Goal: Information Seeking & Learning: Learn about a topic

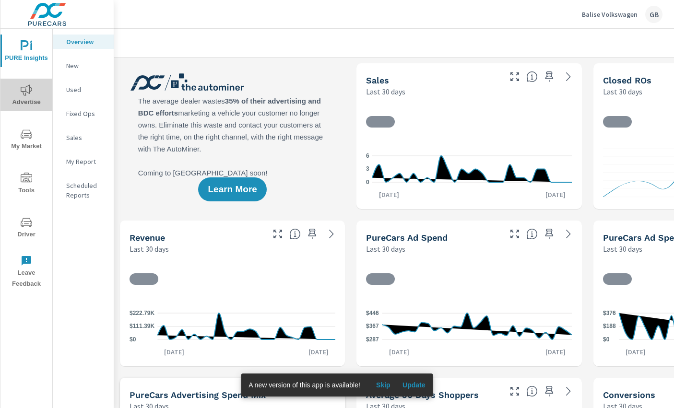
click at [29, 93] on icon "nav menu" at bounding box center [27, 90] width 12 height 12
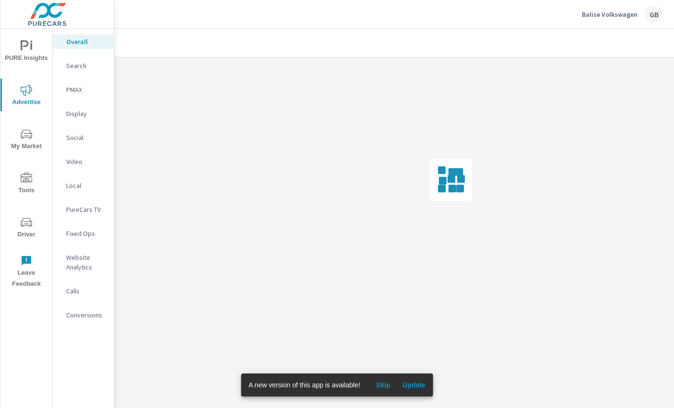
click at [379, 386] on span "Skip" at bounding box center [383, 385] width 23 height 9
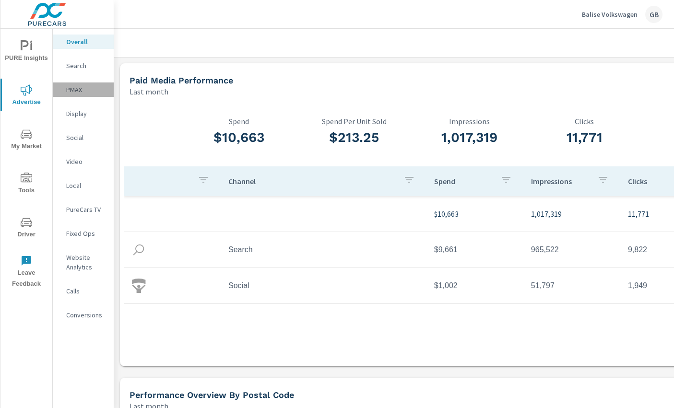
click at [78, 90] on p "PMAX" at bounding box center [86, 90] width 40 height 10
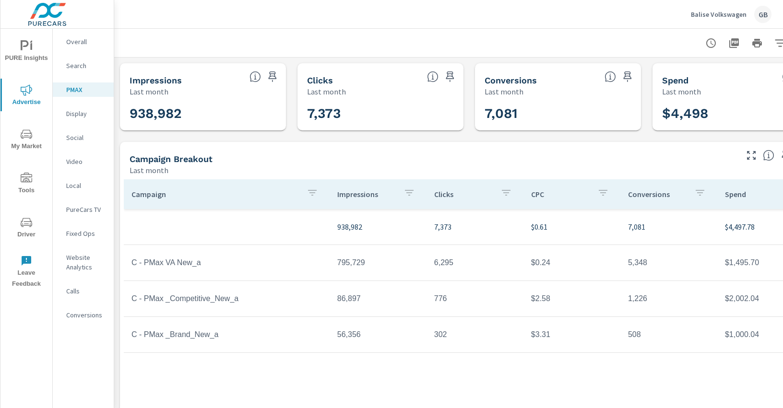
click at [79, 44] on p "Overall" at bounding box center [86, 42] width 40 height 10
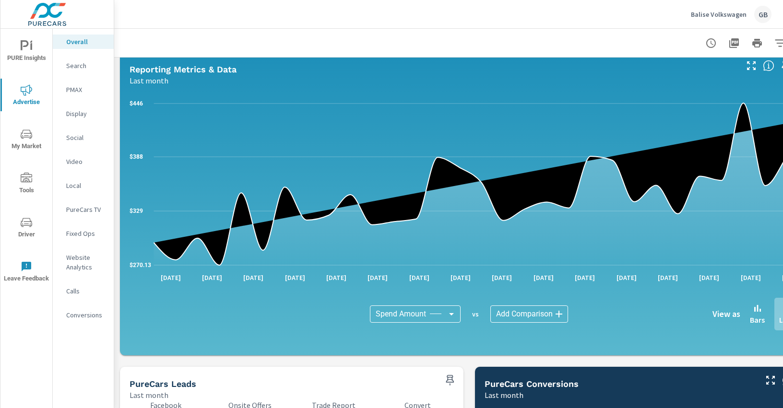
scroll to position [719, 0]
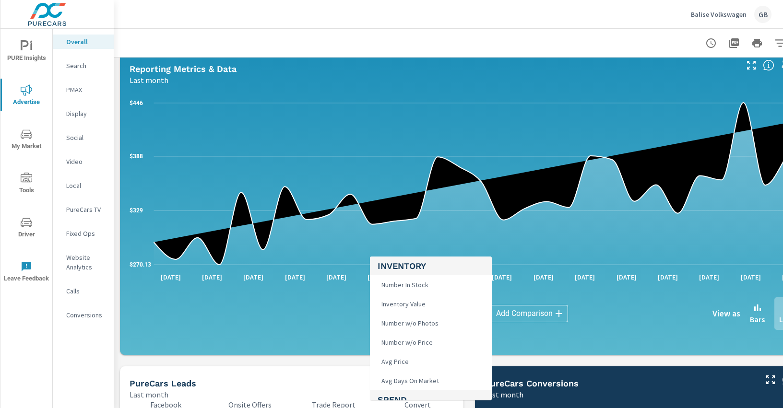
click at [418, 309] on body "PURE Insights Advertise My Market Tools Driver Leave Feedback Overall Search PM…" at bounding box center [391, 204] width 783 height 408
click at [582, 321] on div at bounding box center [391, 204] width 783 height 408
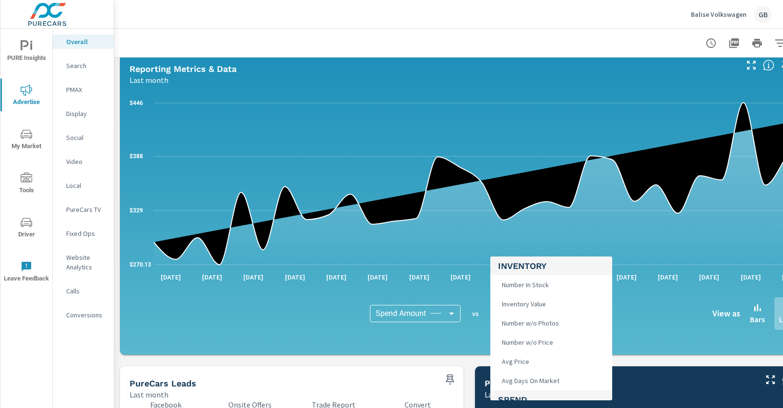
click at [525, 313] on body "PURE Insights Advertise My Market Tools Driver Leave Feedback Overall Search PM…" at bounding box center [391, 204] width 783 height 408
click at [513, 284] on span "Leads" at bounding box center [509, 283] width 23 height 13
type input "Leads"
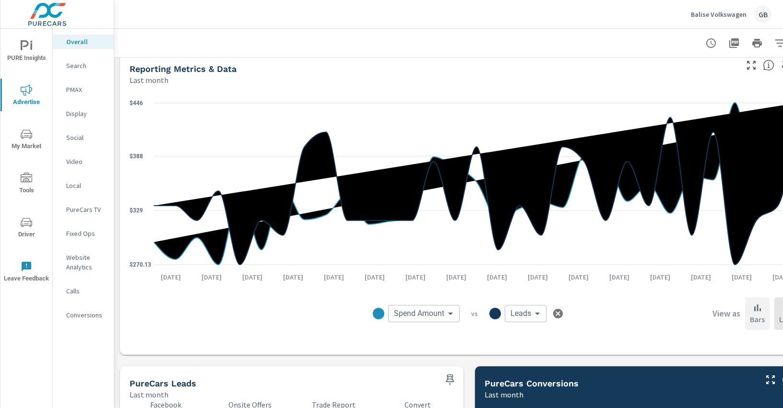
click at [582, 317] on p "Bars" at bounding box center [757, 320] width 15 height 12
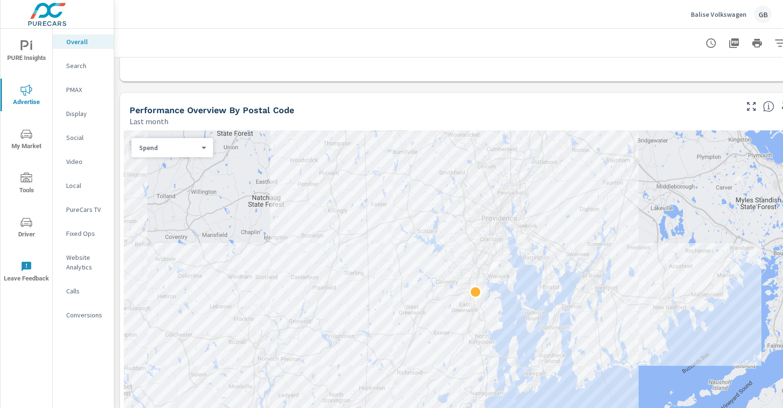
scroll to position [432, 0]
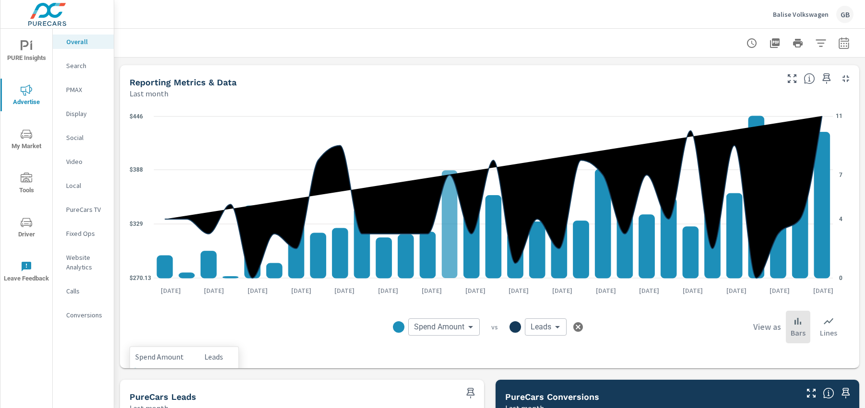
scroll to position [719, 0]
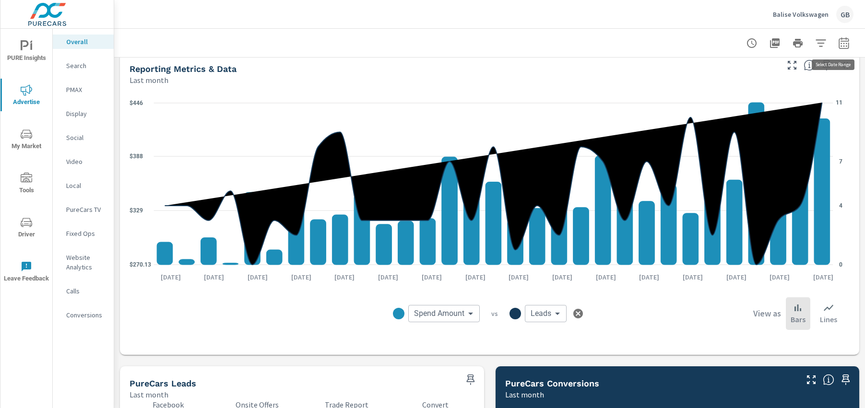
click at [582, 48] on icon "button" at bounding box center [844, 43] width 12 height 12
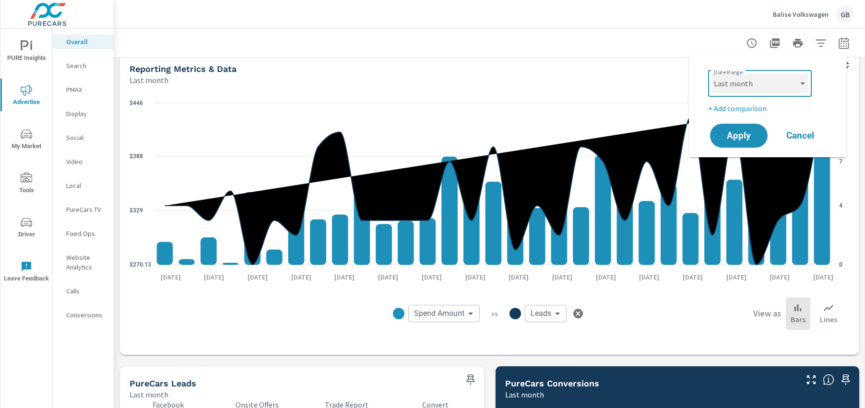
click at [582, 84] on select "Custom [DATE] Last week Last 7 days Last 14 days Last 30 days Last 45 days Last…" at bounding box center [760, 83] width 96 height 19
click at [582, 74] on select "Custom [DATE] Last week Last 7 days Last 14 days Last 30 days Last 45 days Last…" at bounding box center [760, 83] width 96 height 19
select select "Year to date"
click at [582, 138] on span "Apply" at bounding box center [738, 135] width 39 height 9
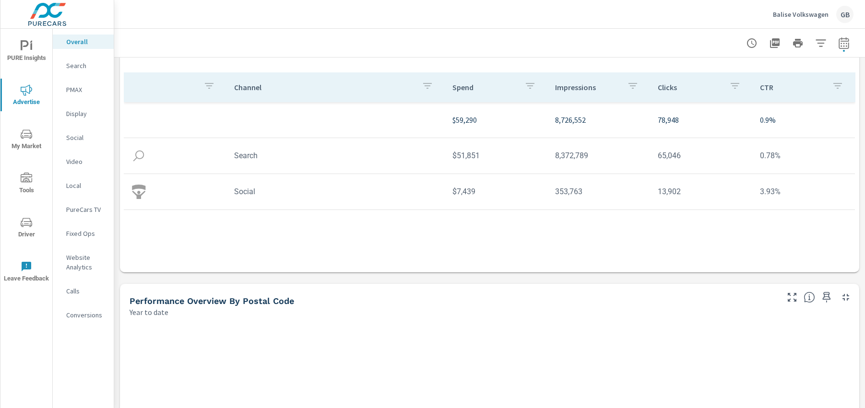
scroll to position [336, 0]
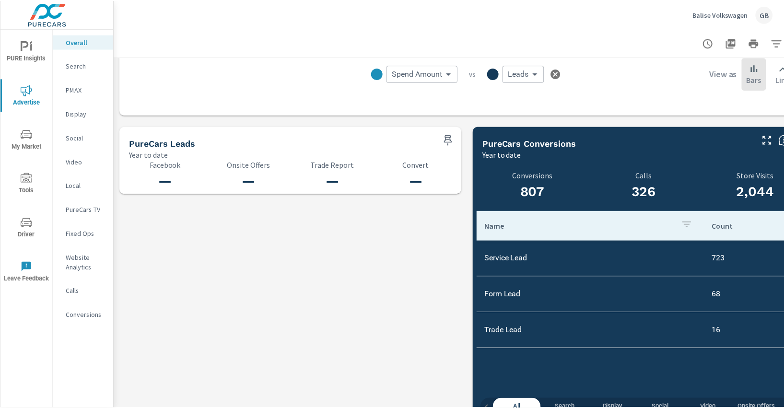
scroll to position [994, 0]
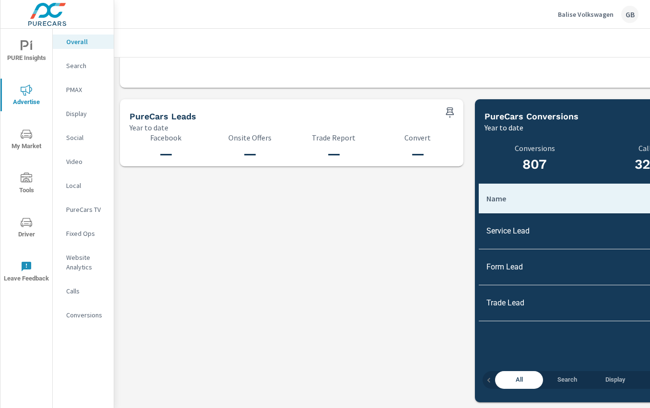
click at [582, 62] on div "Spend Amount Spend Amount ​ vs Leads Leads ​ View as Bars Lines" at bounding box center [469, 47] width 664 height 48
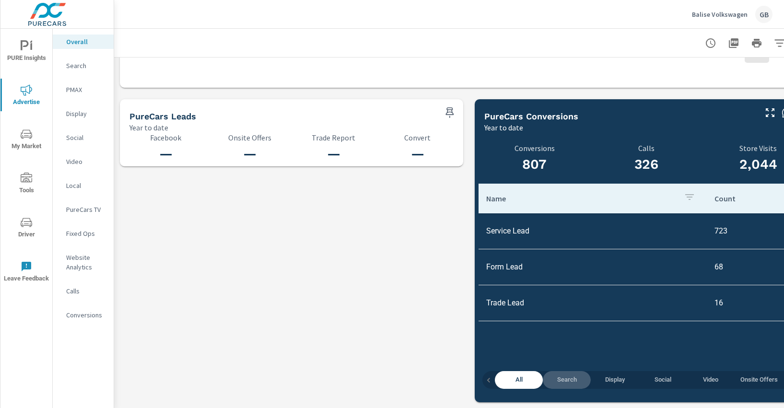
click at [561, 375] on span "Search" at bounding box center [567, 380] width 36 height 11
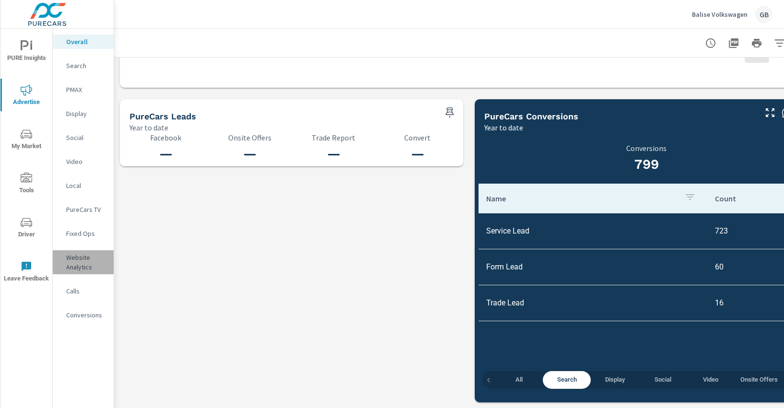
click at [73, 264] on p "Website Analytics" at bounding box center [86, 262] width 40 height 19
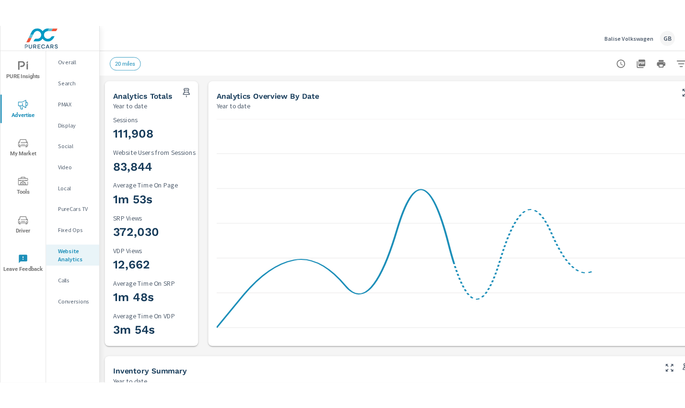
scroll to position [0, 0]
